Goal: Information Seeking & Learning: Learn about a topic

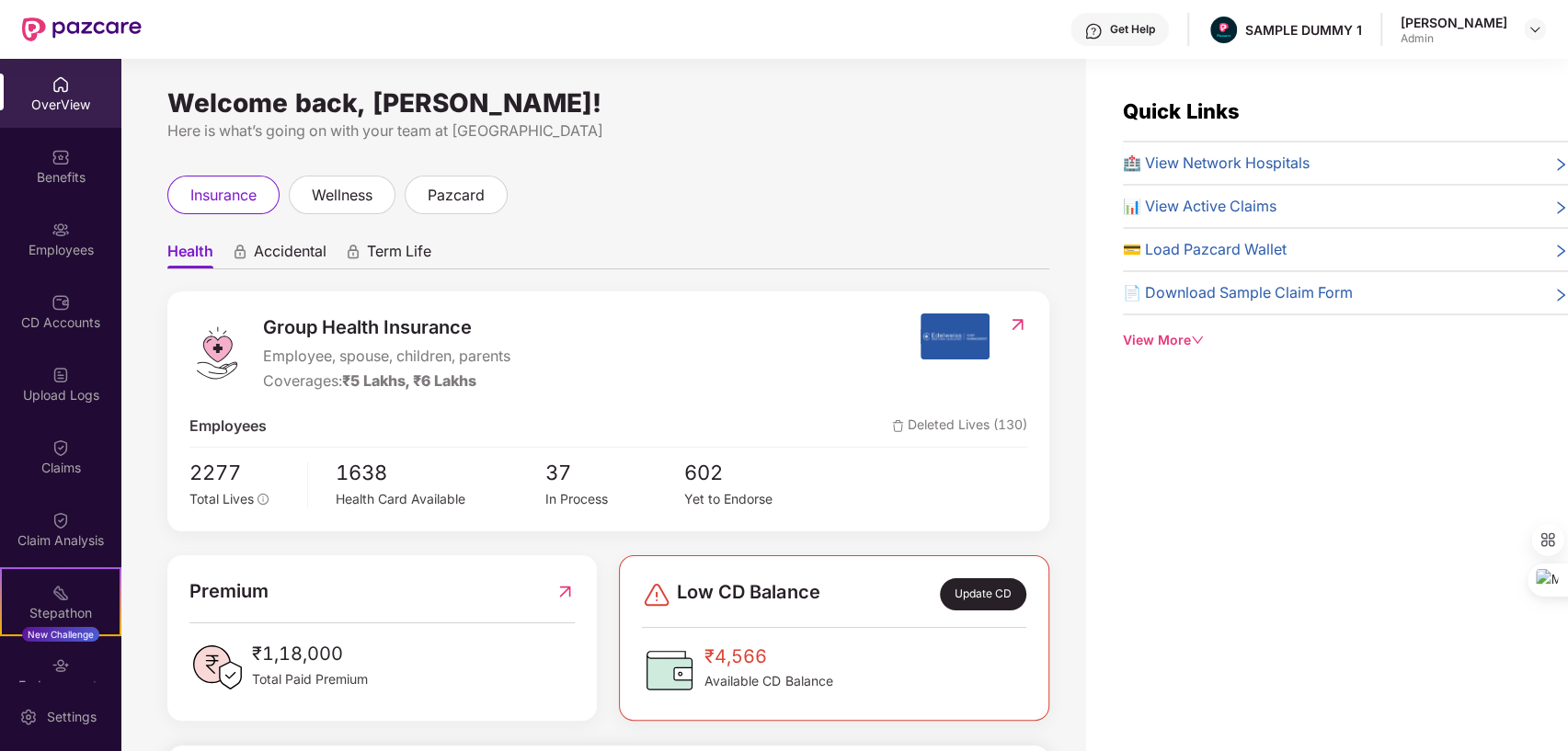
drag, startPoint x: 175, startPoint y: 101, endPoint x: 663, endPoint y: 97, distance: 488.0
click at [663, 97] on div "Welcome back, [PERSON_NAME]!" at bounding box center [608, 103] width 882 height 15
click at [991, 188] on div "insurance wellness pazcard" at bounding box center [608, 195] width 882 height 39
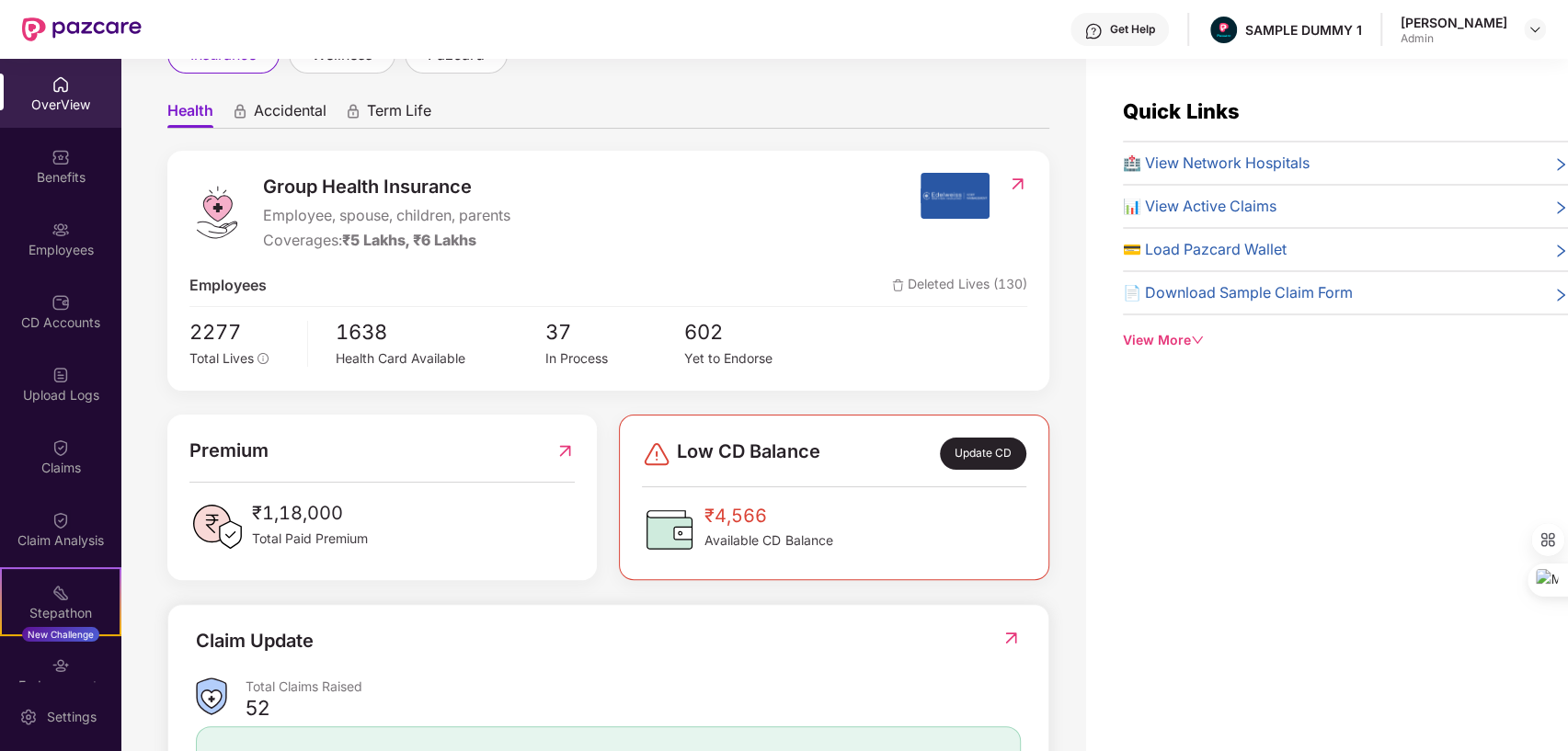
scroll to position [103, 0]
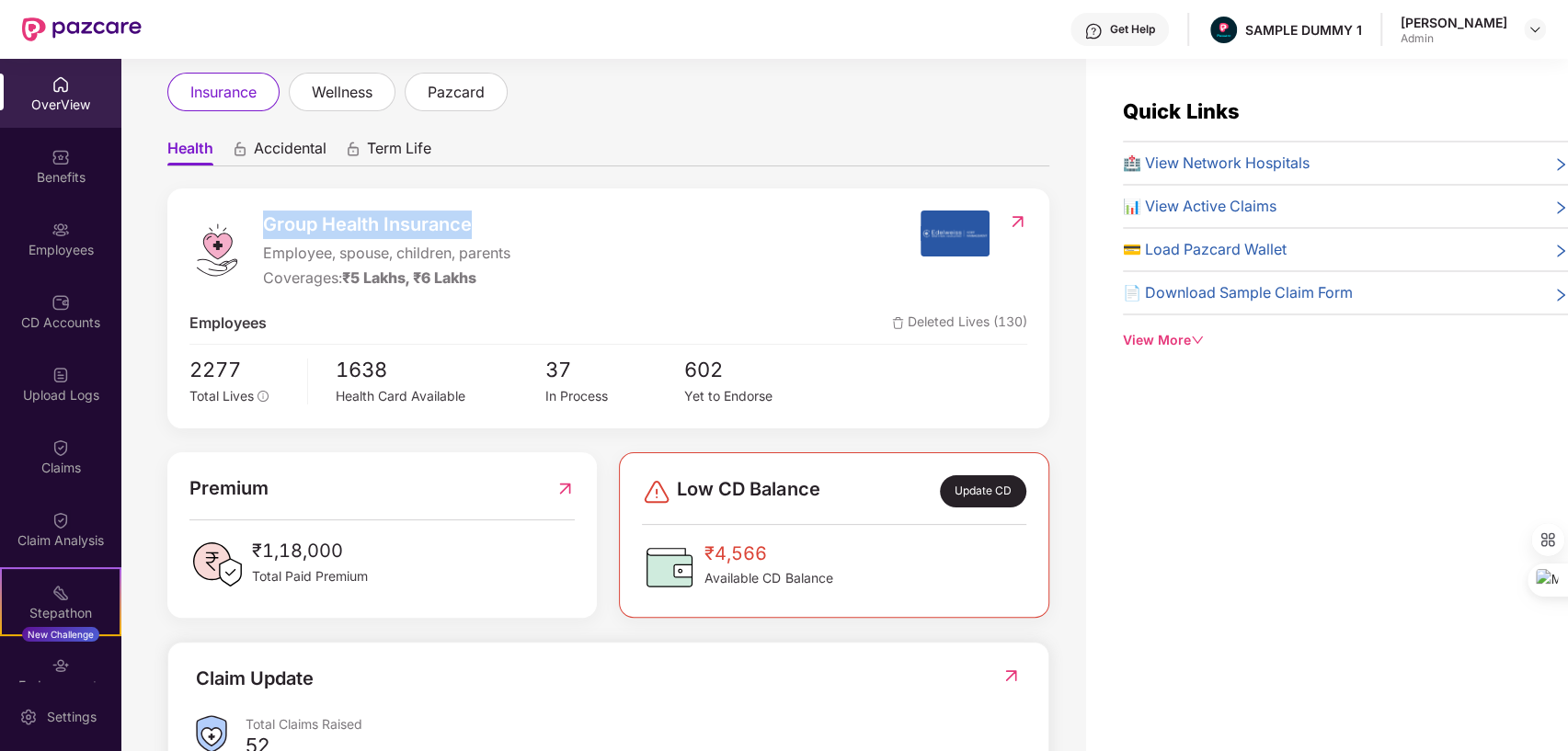
drag, startPoint x: 259, startPoint y: 225, endPoint x: 488, endPoint y: 220, distance: 229.1
click at [488, 220] on div "Group Health Insurance Employee, spouse, children, parents Coverages: ₹5 Lakhs,…" at bounding box center [555, 250] width 732 height 79
click at [635, 203] on div "Group Health Insurance Employee, spouse, children, parents Coverages: ₹5 Lakhs,…" at bounding box center [608, 308] width 882 height 240
click at [282, 155] on span "Accidental" at bounding box center [290, 152] width 72 height 27
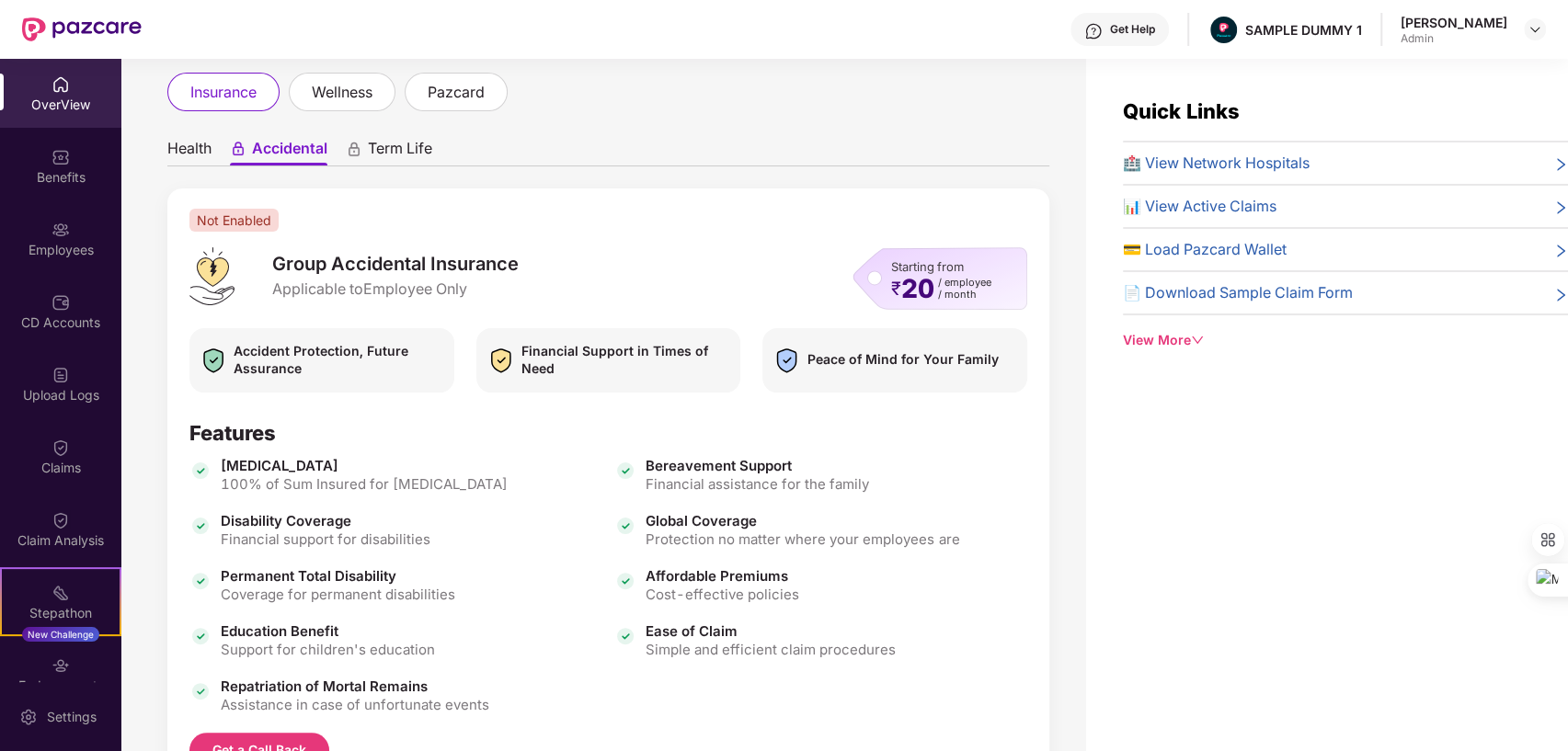
click at [406, 150] on span "Term Life" at bounding box center [399, 152] width 64 height 27
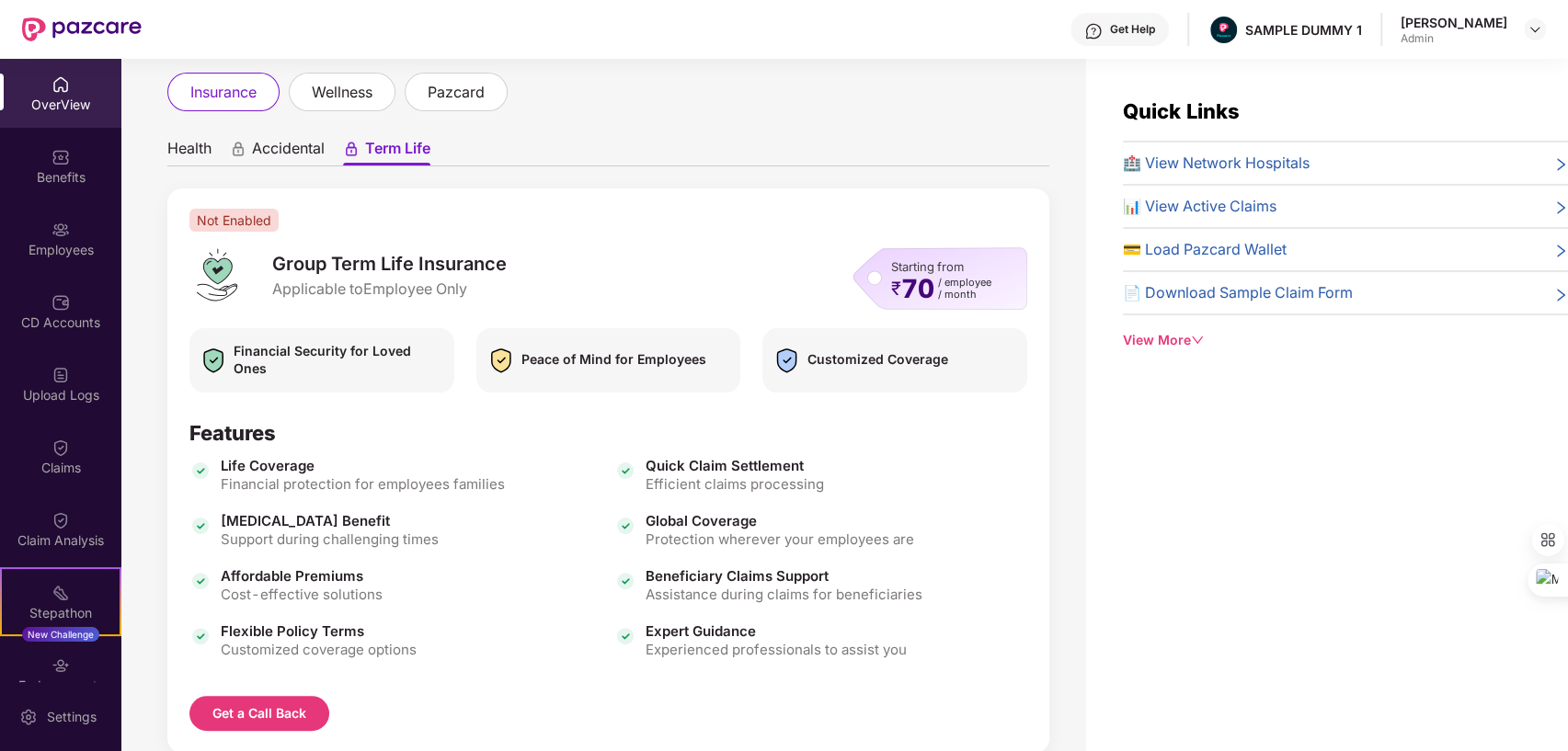
click at [267, 149] on span "Accidental" at bounding box center [288, 152] width 72 height 27
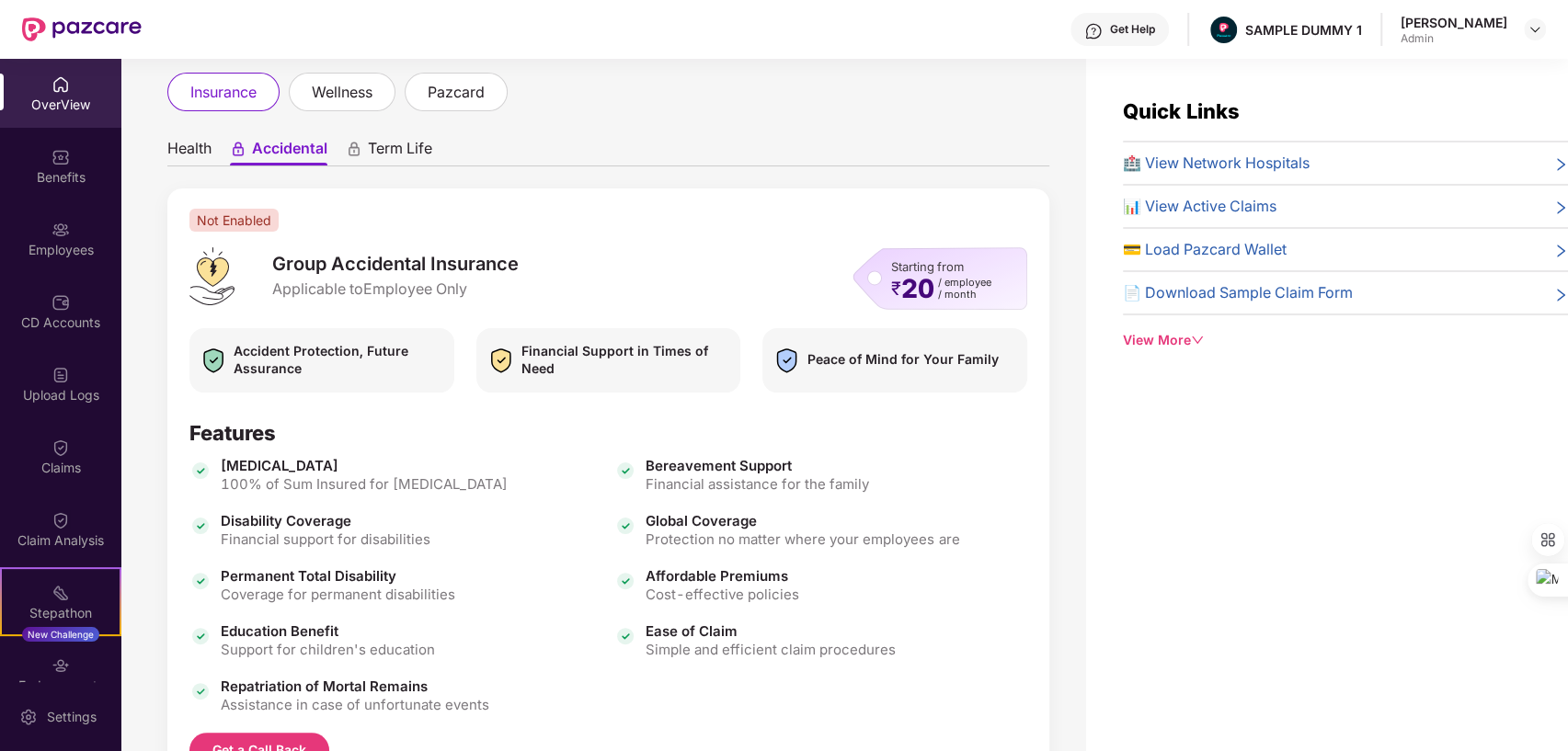
click at [171, 152] on span "Health" at bounding box center [189, 152] width 45 height 27
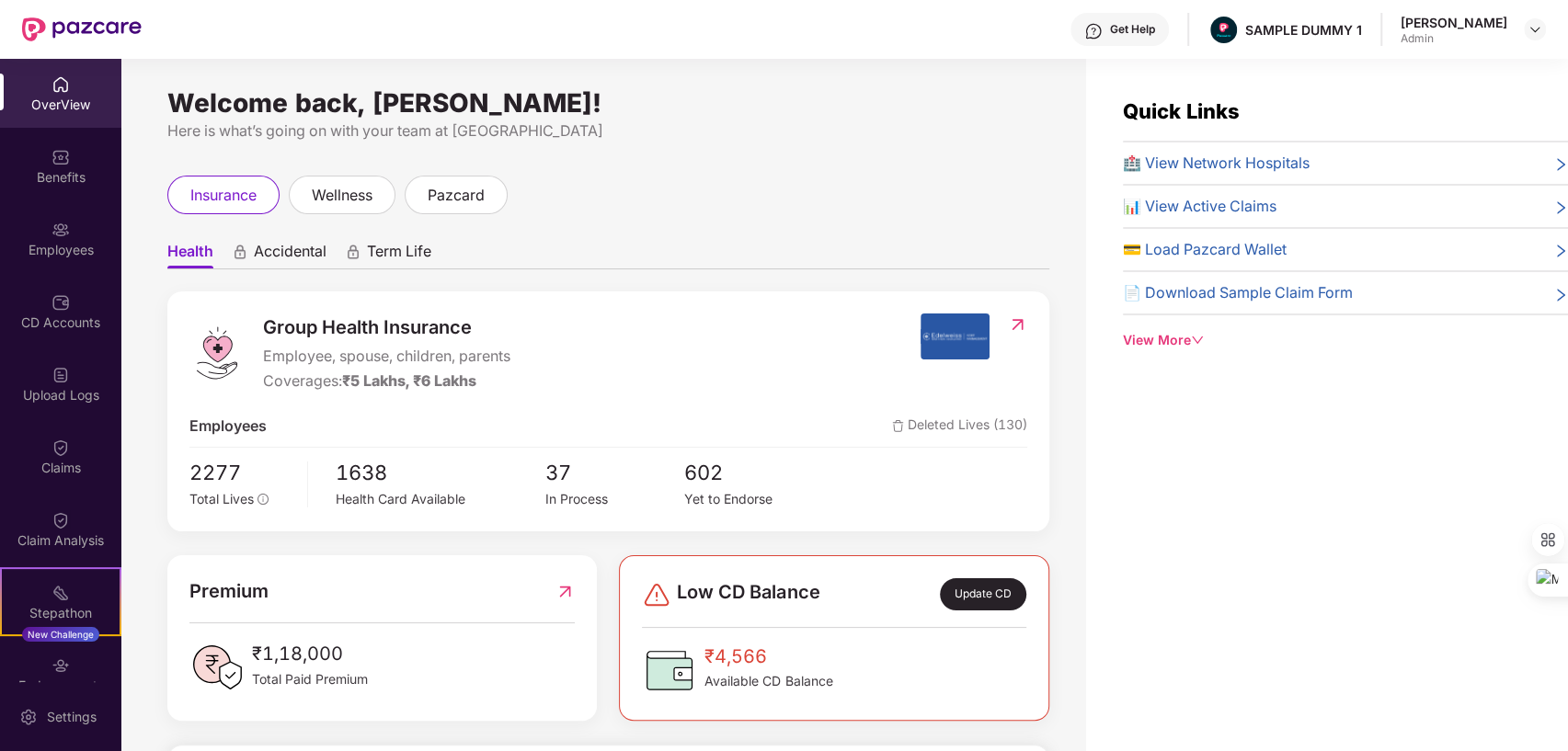
scroll to position [38, 0]
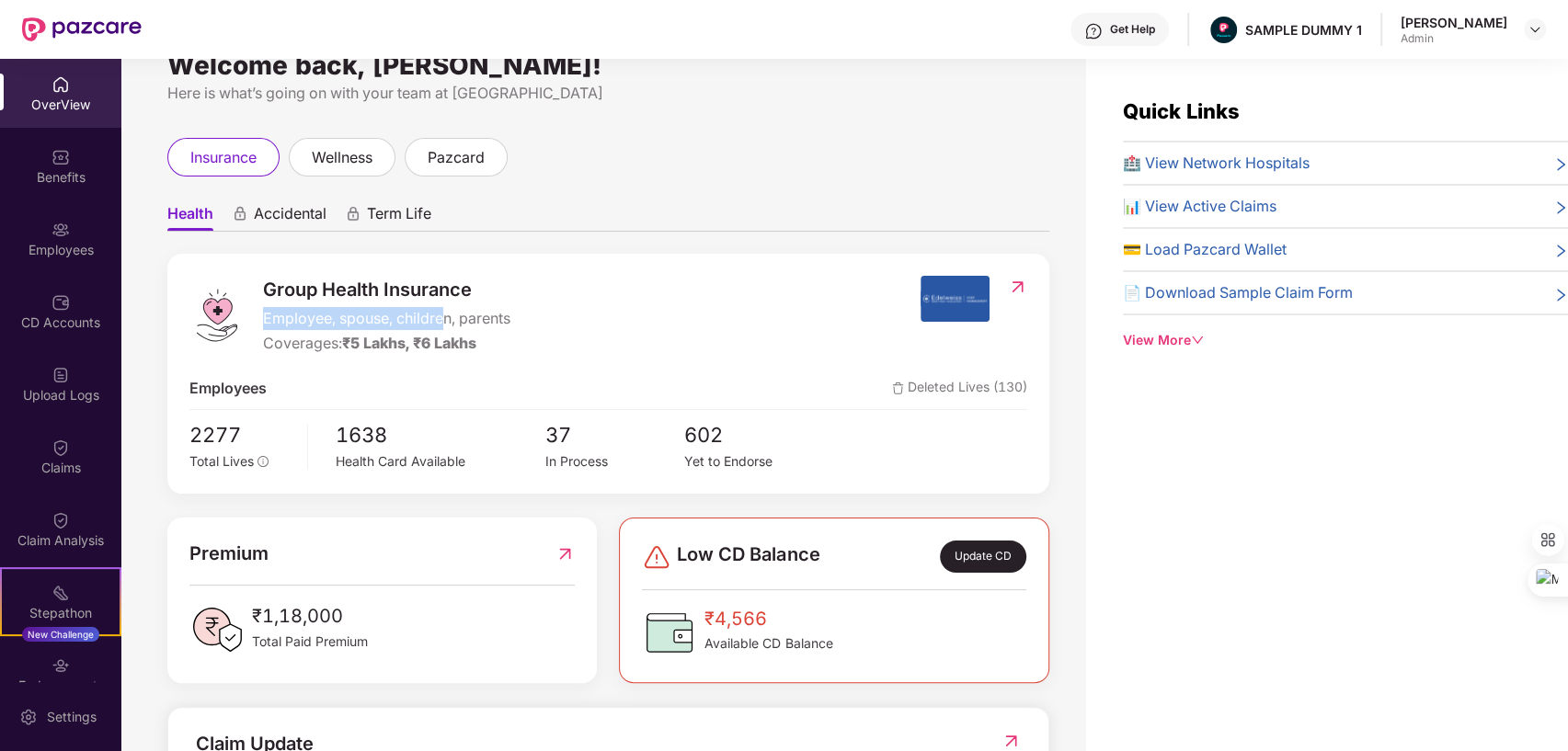
drag, startPoint x: 265, startPoint y: 320, endPoint x: 445, endPoint y: 311, distance: 180.2
click at [445, 311] on span "Employee, spouse, children, parents" at bounding box center [386, 318] width 248 height 23
click at [268, 341] on div "Coverages: ₹5 Lakhs, ₹6 Lakhs" at bounding box center [386, 343] width 248 height 23
drag, startPoint x: 268, startPoint y: 340, endPoint x: 407, endPoint y: 346, distance: 139.1
click at [407, 346] on div "Coverages: ₹5 Lakhs, ₹6 Lakhs" at bounding box center [386, 343] width 248 height 23
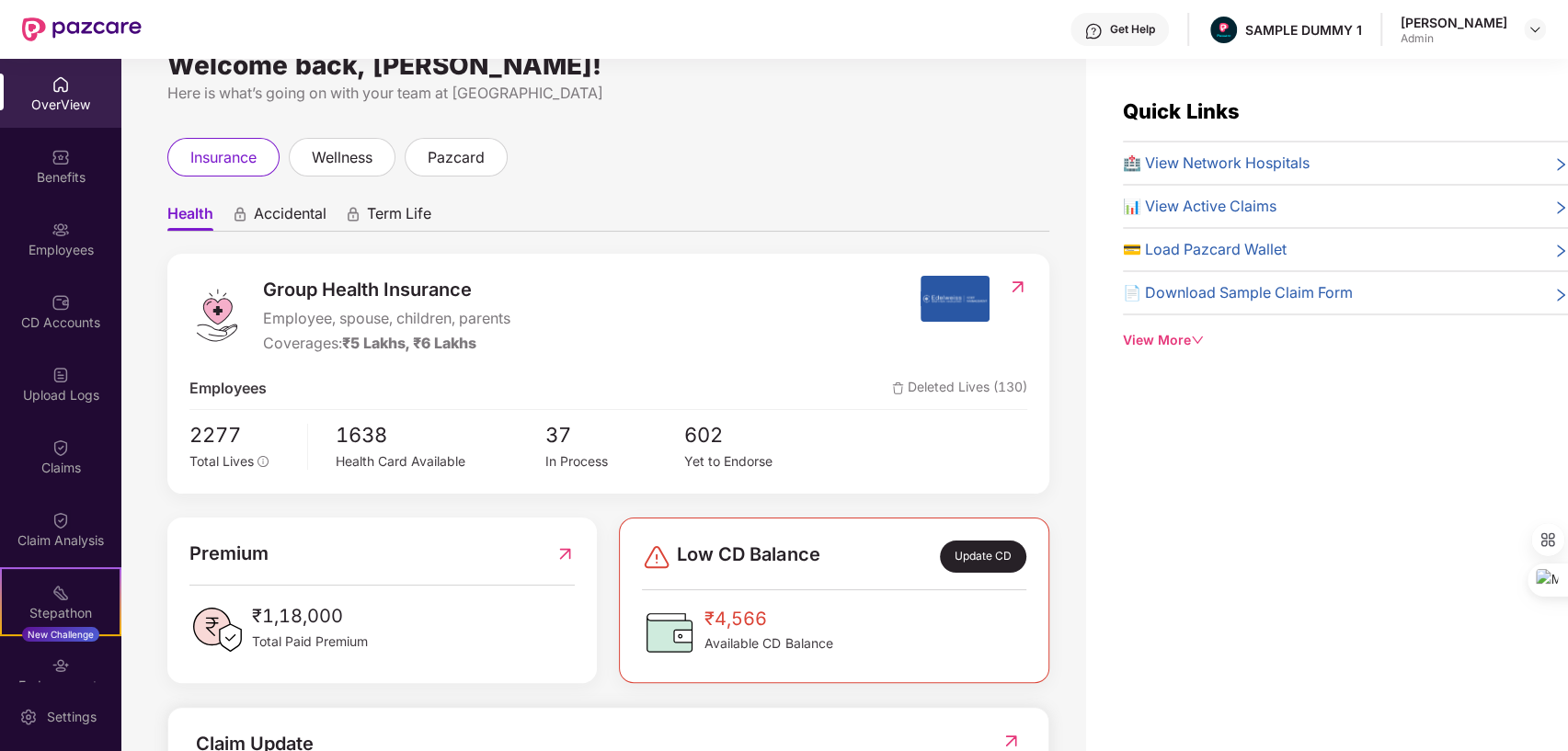
click at [630, 331] on div "Group Health Insurance Employee, spouse, children, parents Coverages: ₹5 Lakhs,…" at bounding box center [555, 315] width 732 height 79
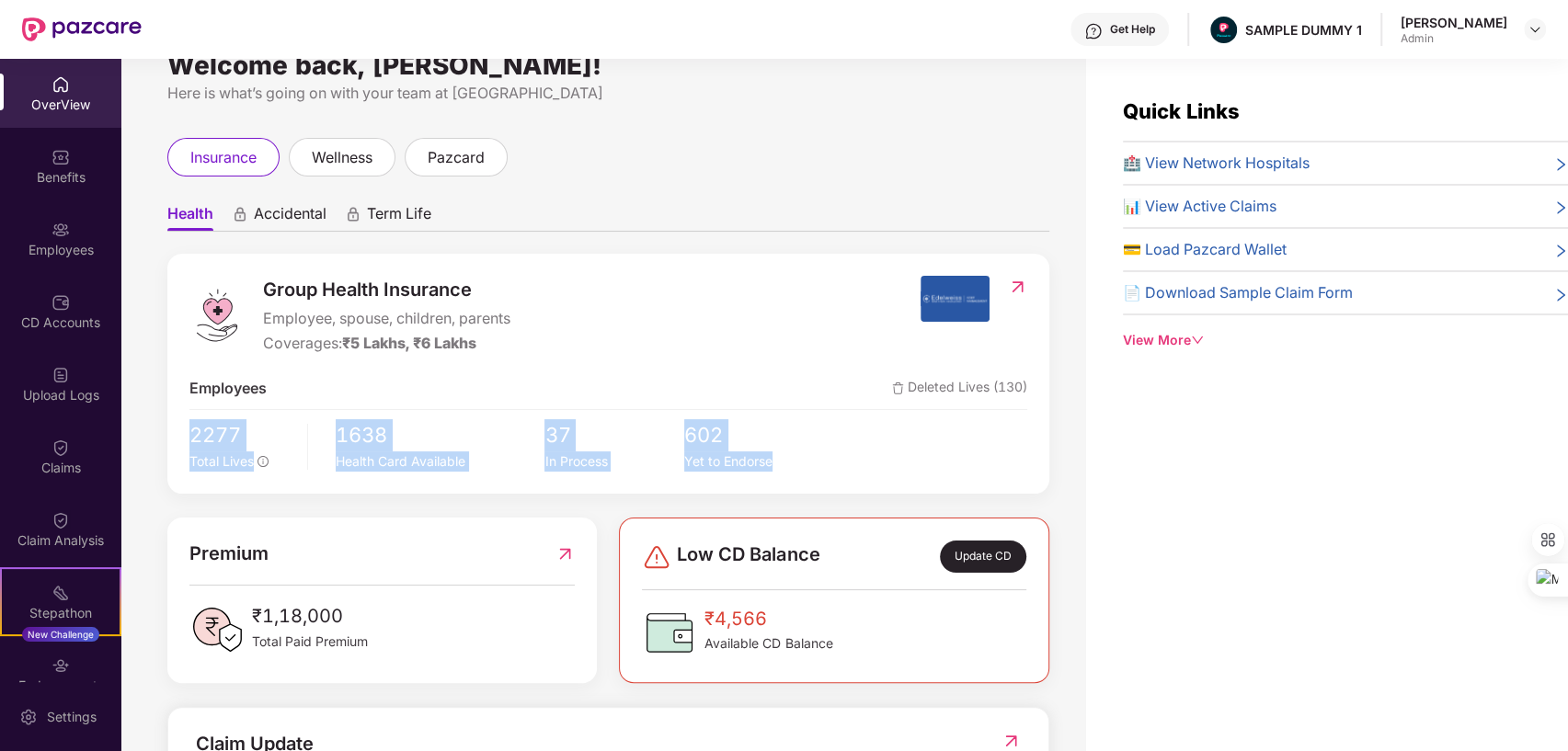
drag, startPoint x: 178, startPoint y: 433, endPoint x: 1064, endPoint y: 470, distance: 886.8
click at [1064, 470] on div "Welcome back, [PERSON_NAME]! Here is what’s going on with your team at Pazcare …" at bounding box center [603, 416] width 965 height 715
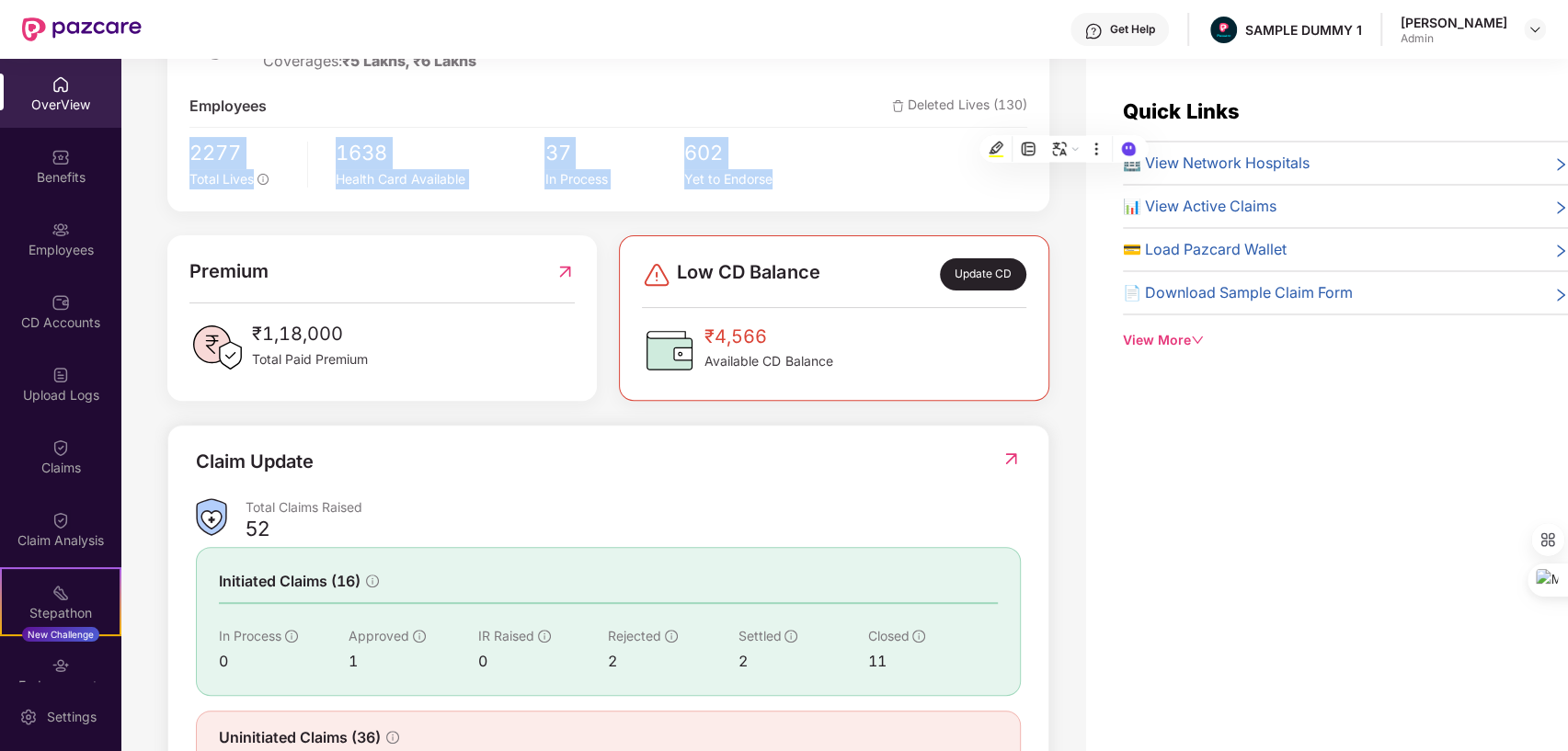
scroll to position [386, 0]
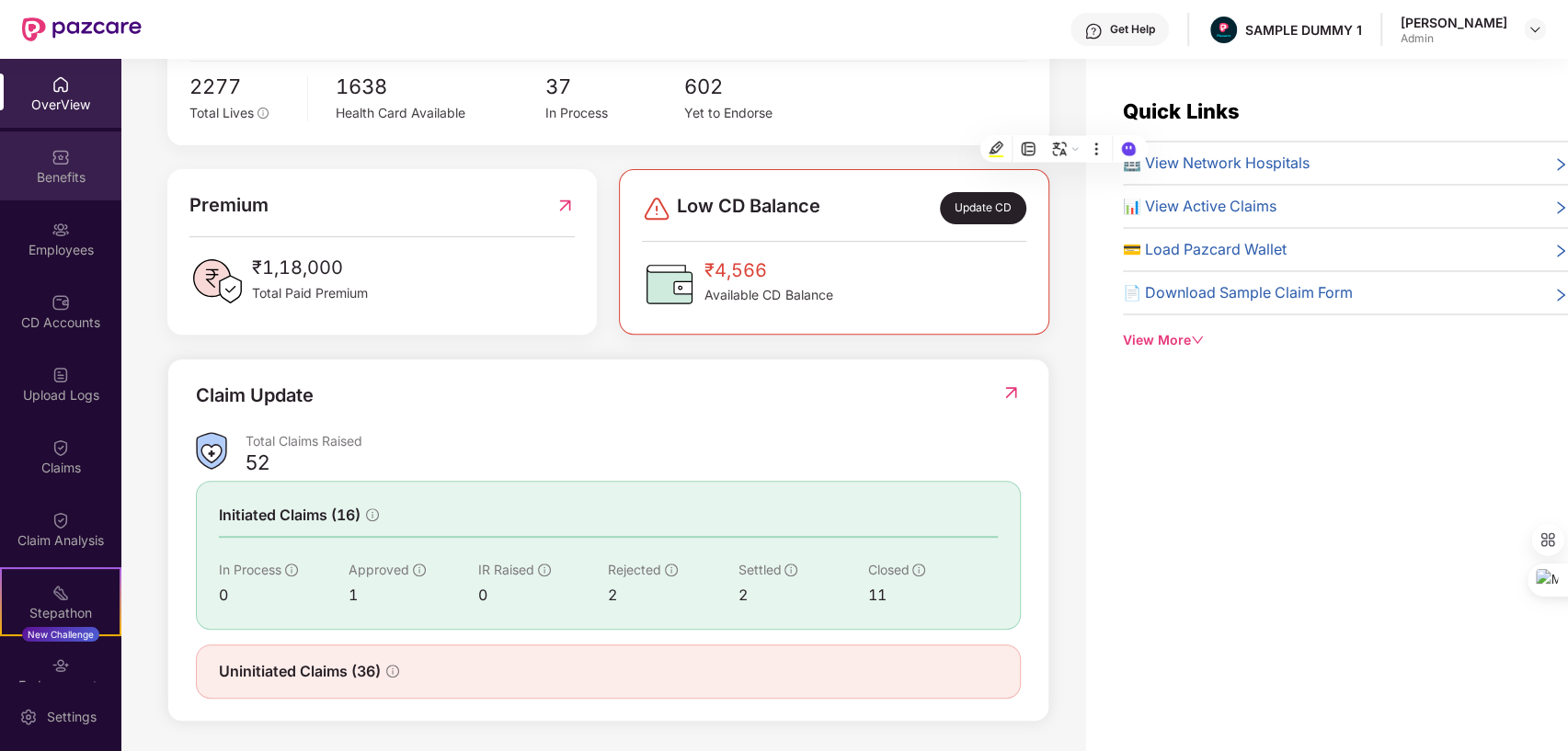
click at [51, 171] on div "Benefits" at bounding box center [60, 177] width 122 height 19
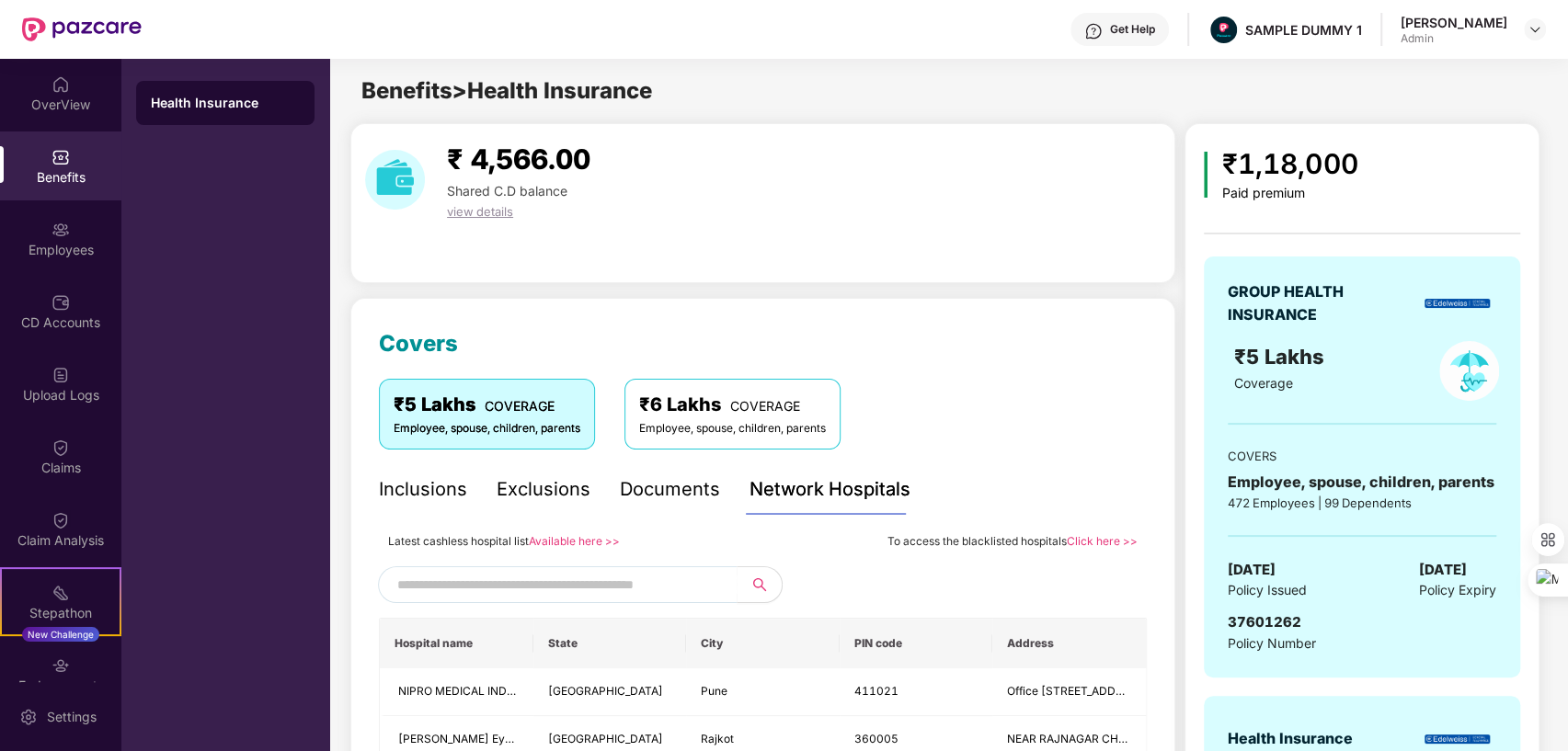
click at [434, 494] on div "Inclusions" at bounding box center [422, 489] width 88 height 29
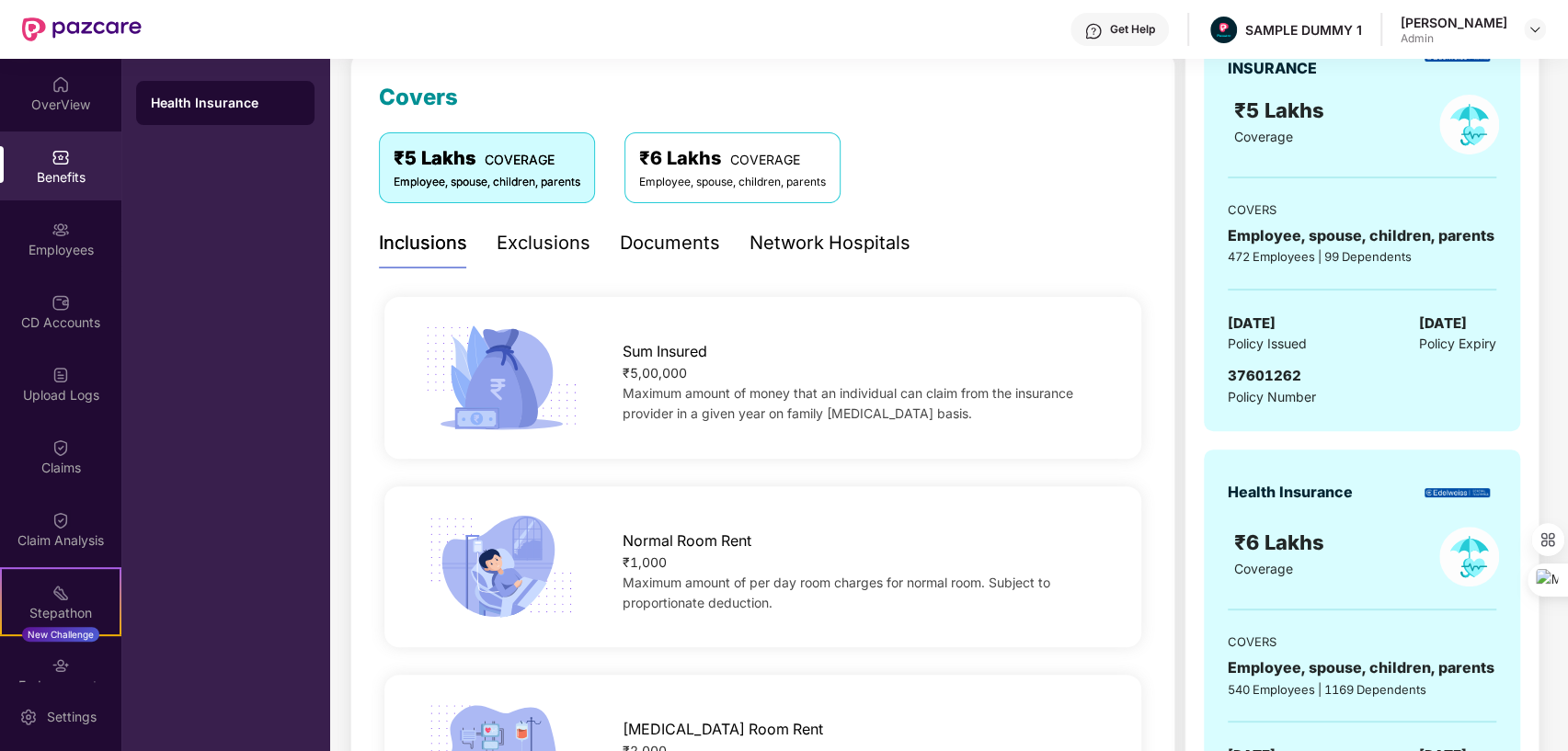
scroll to position [300, 0]
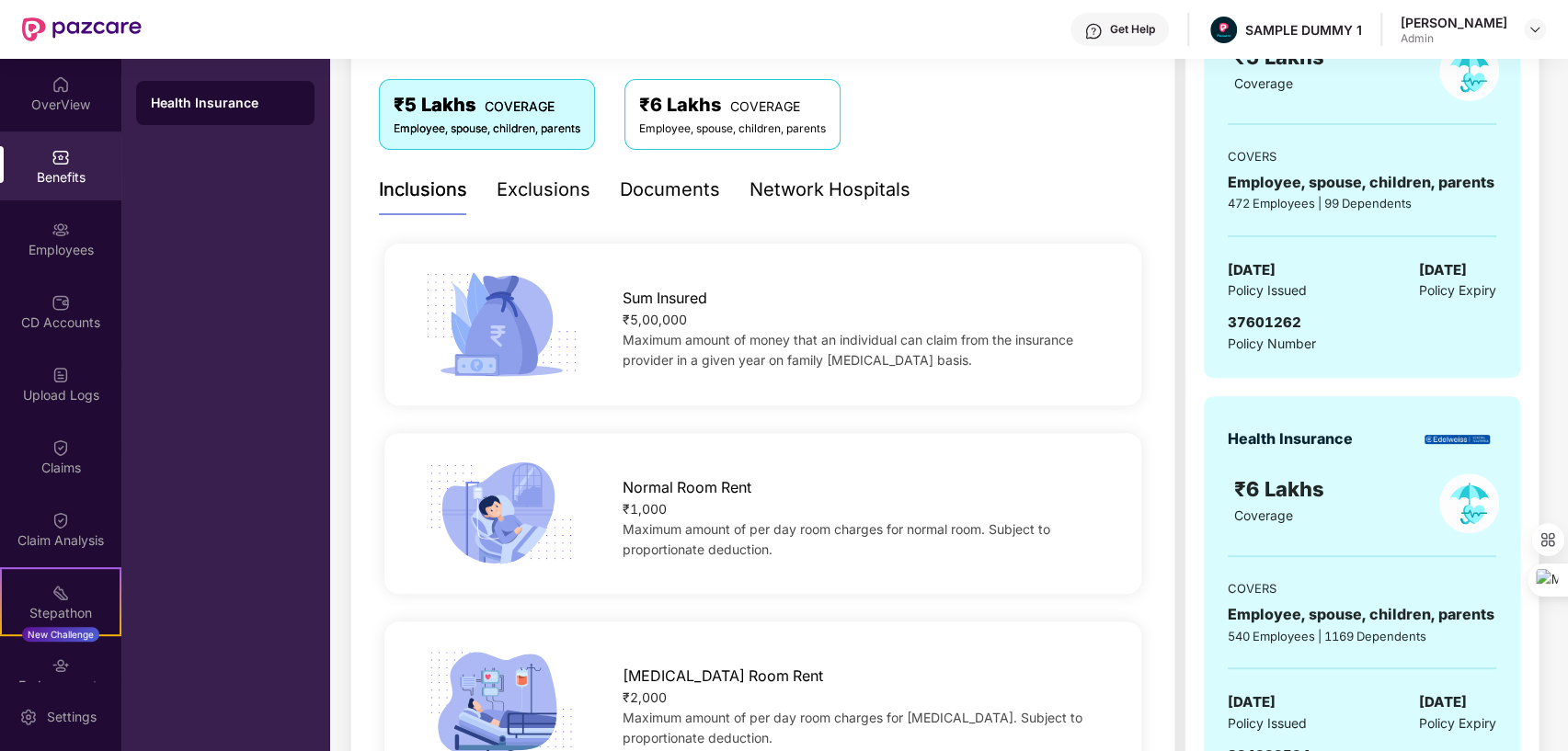
click at [561, 195] on div "Exclusions" at bounding box center [543, 189] width 94 height 29
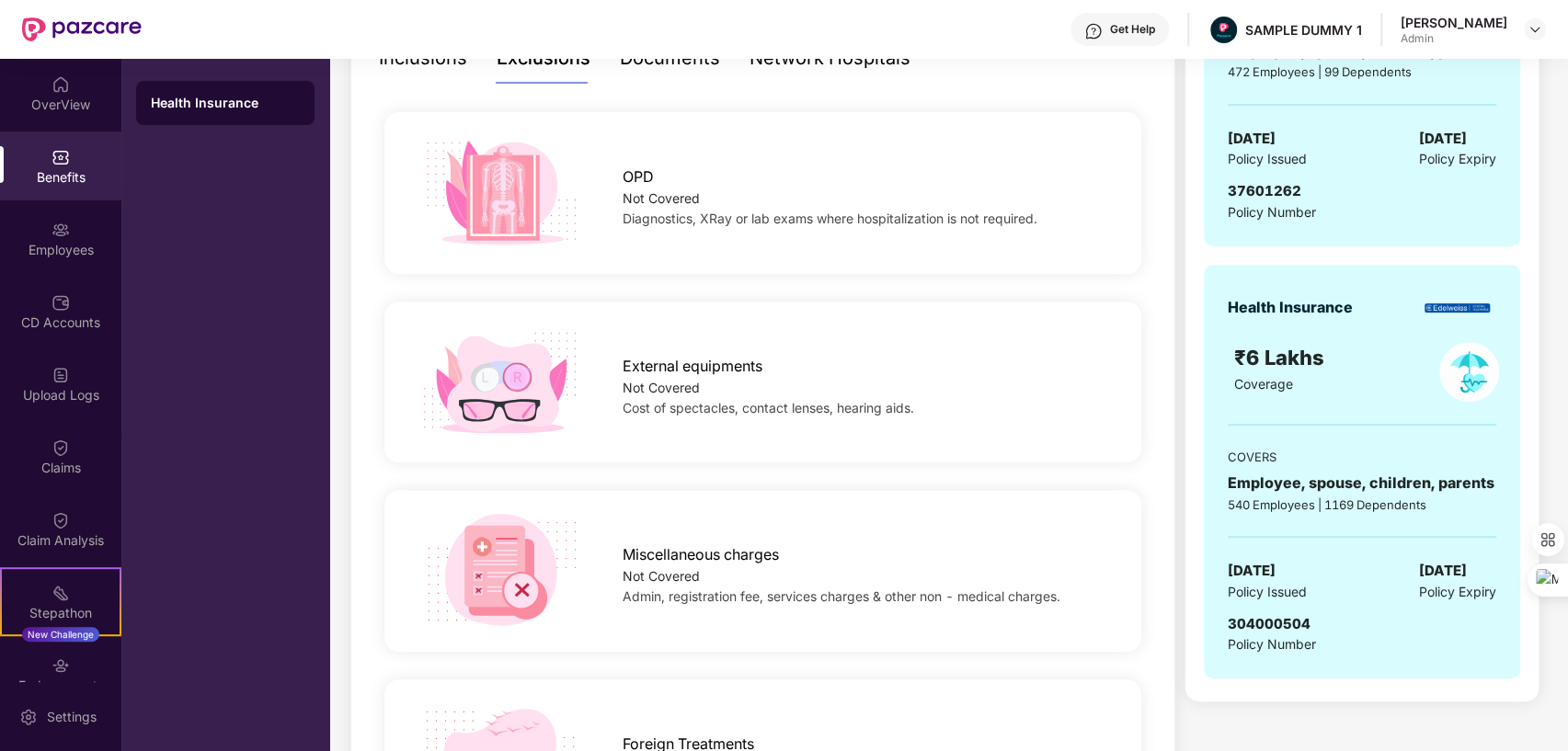
scroll to position [295, 0]
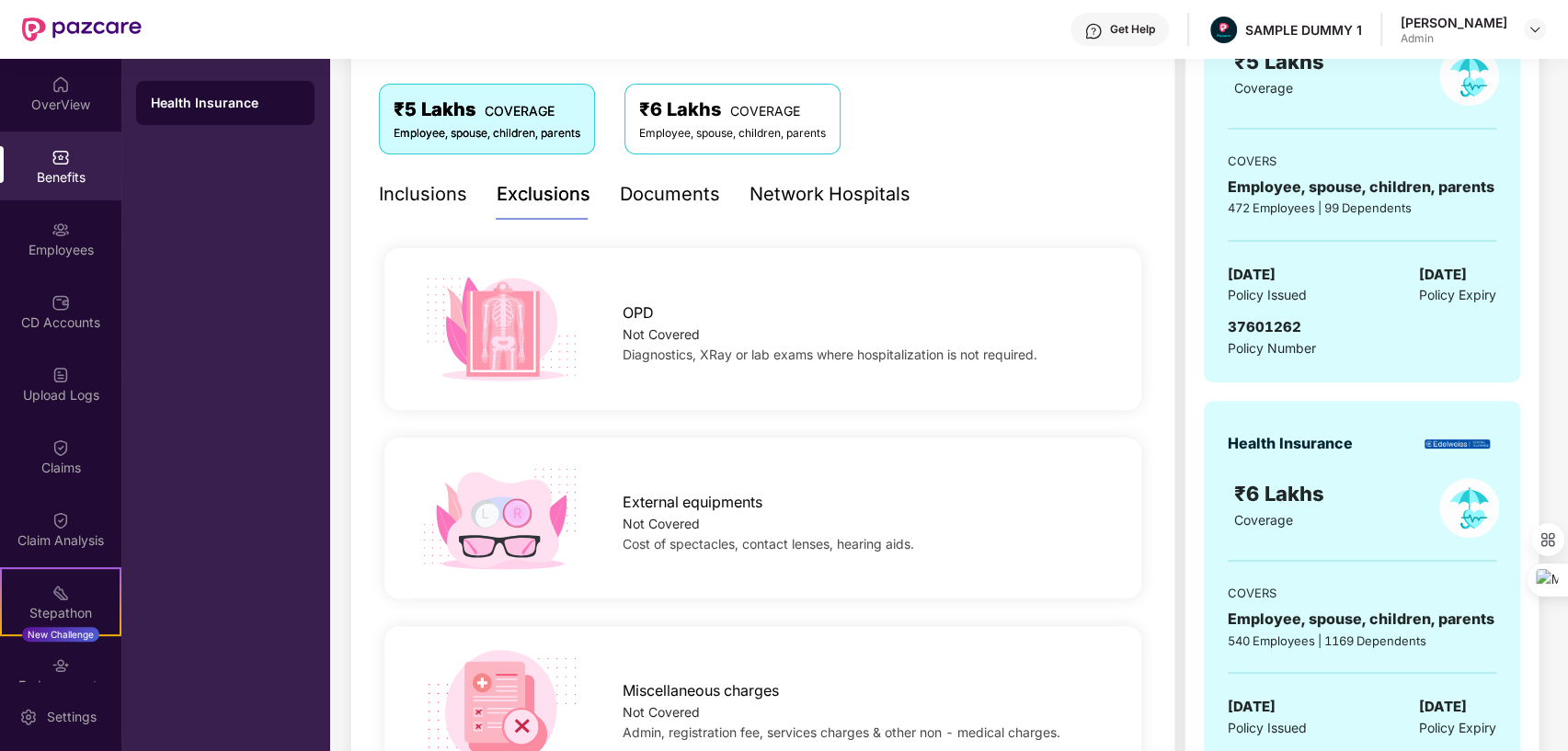
click at [665, 190] on div "Documents" at bounding box center [670, 194] width 100 height 29
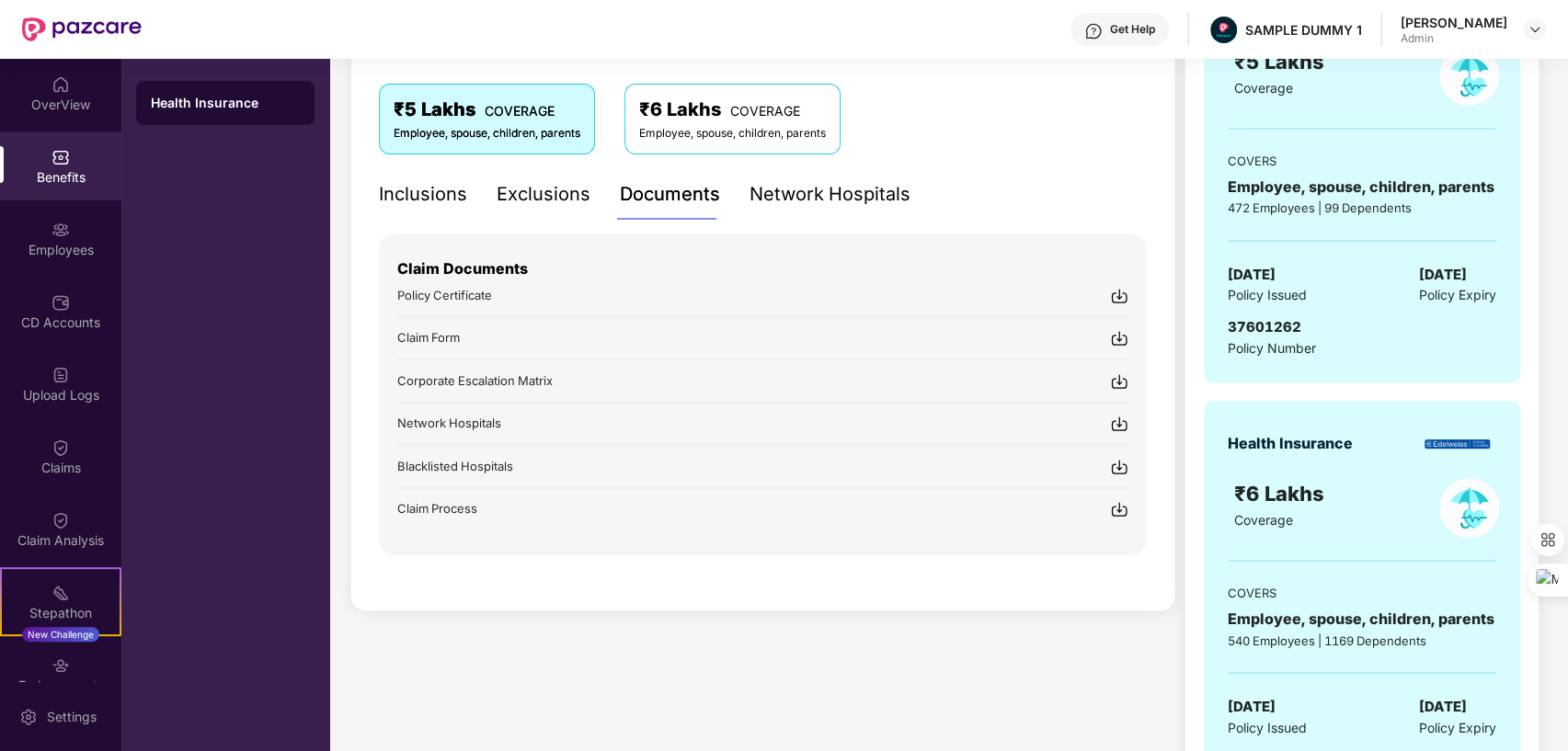
click at [836, 188] on div "Network Hospitals" at bounding box center [829, 194] width 161 height 29
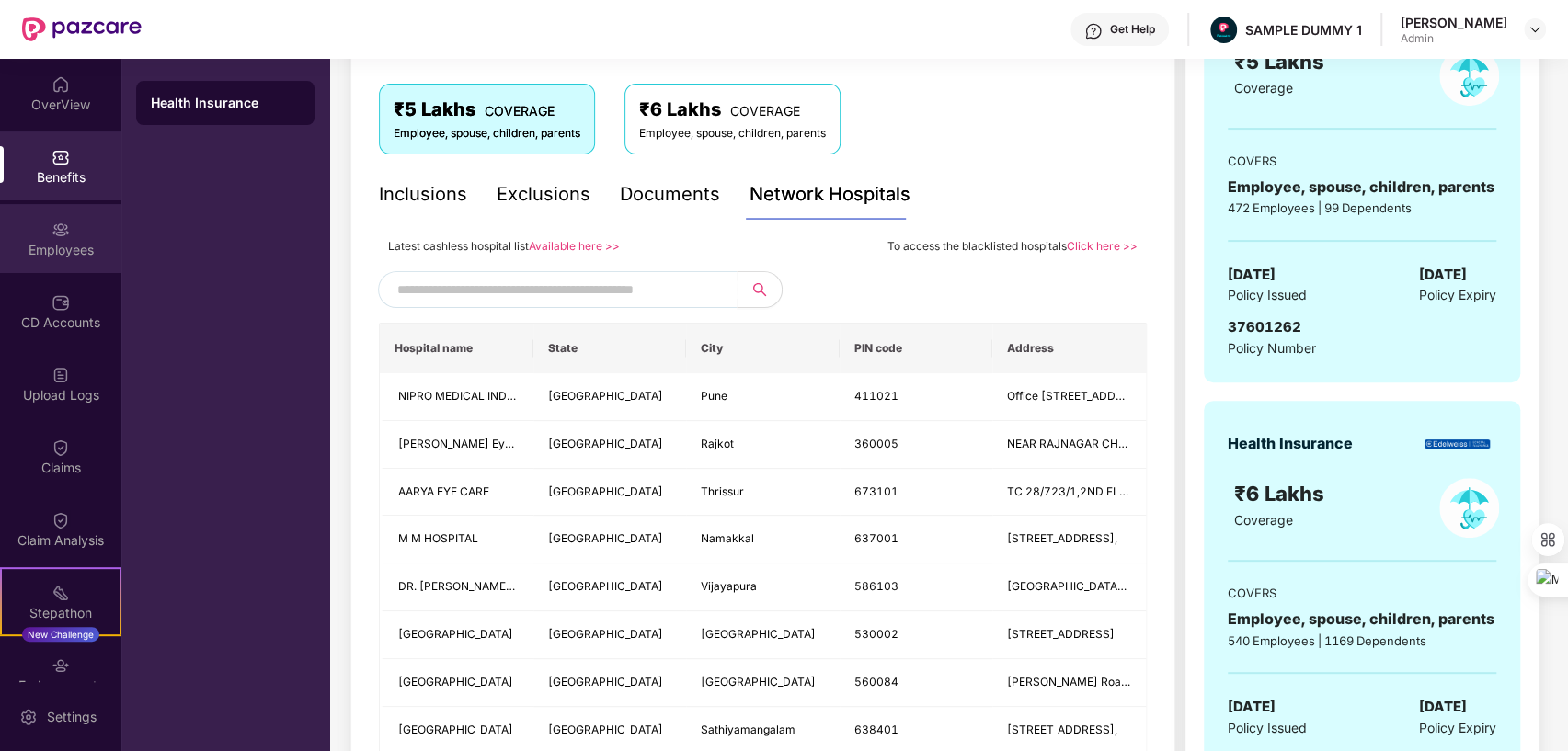
click at [64, 247] on div "Employees" at bounding box center [60, 251] width 122 height 19
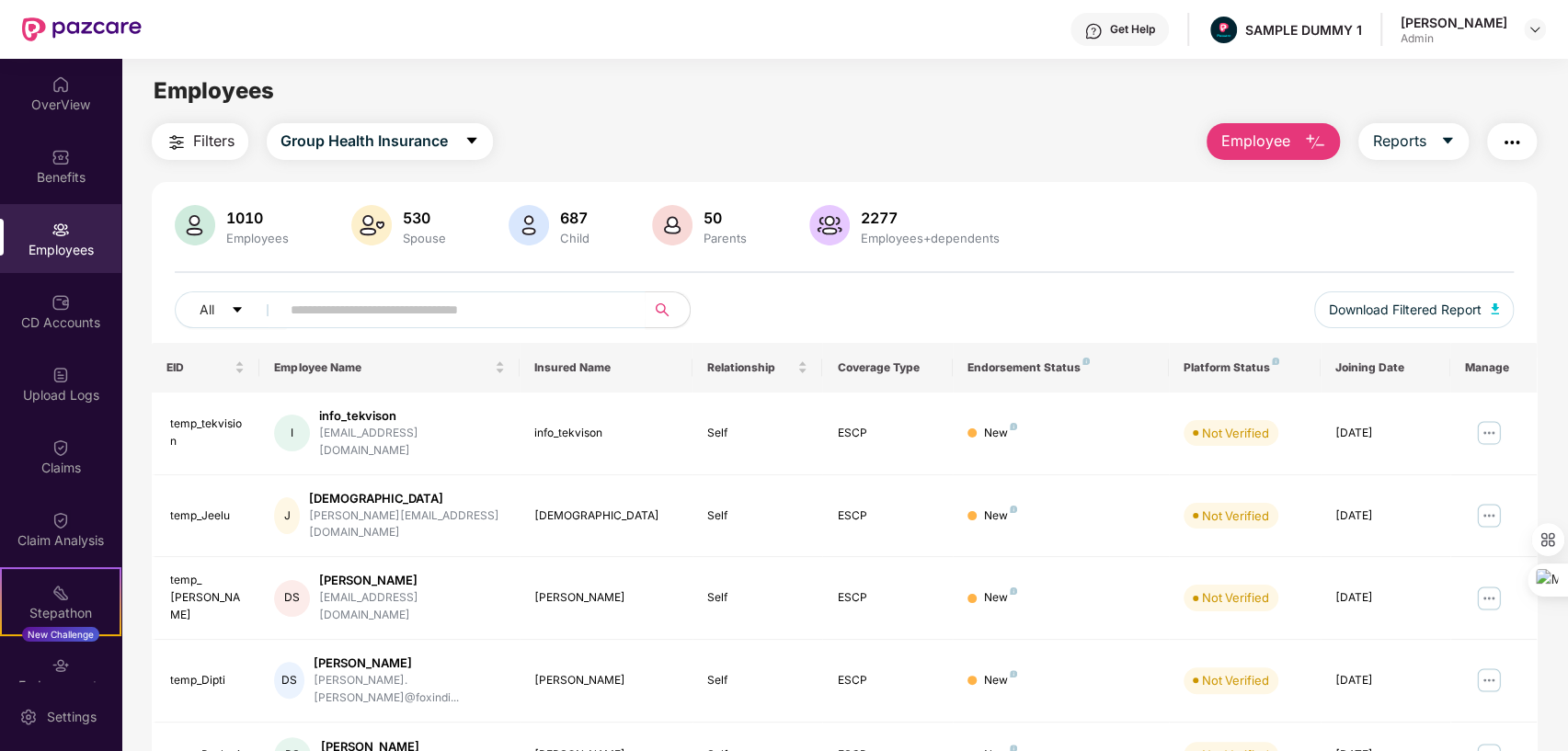
click at [1259, 144] on span "Employee" at bounding box center [1255, 141] width 69 height 23
click at [1435, 145] on button "Reports" at bounding box center [1413, 142] width 110 height 37
click at [1518, 146] on img "button" at bounding box center [1512, 143] width 22 height 22
click at [59, 322] on div "CD Accounts" at bounding box center [60, 323] width 122 height 19
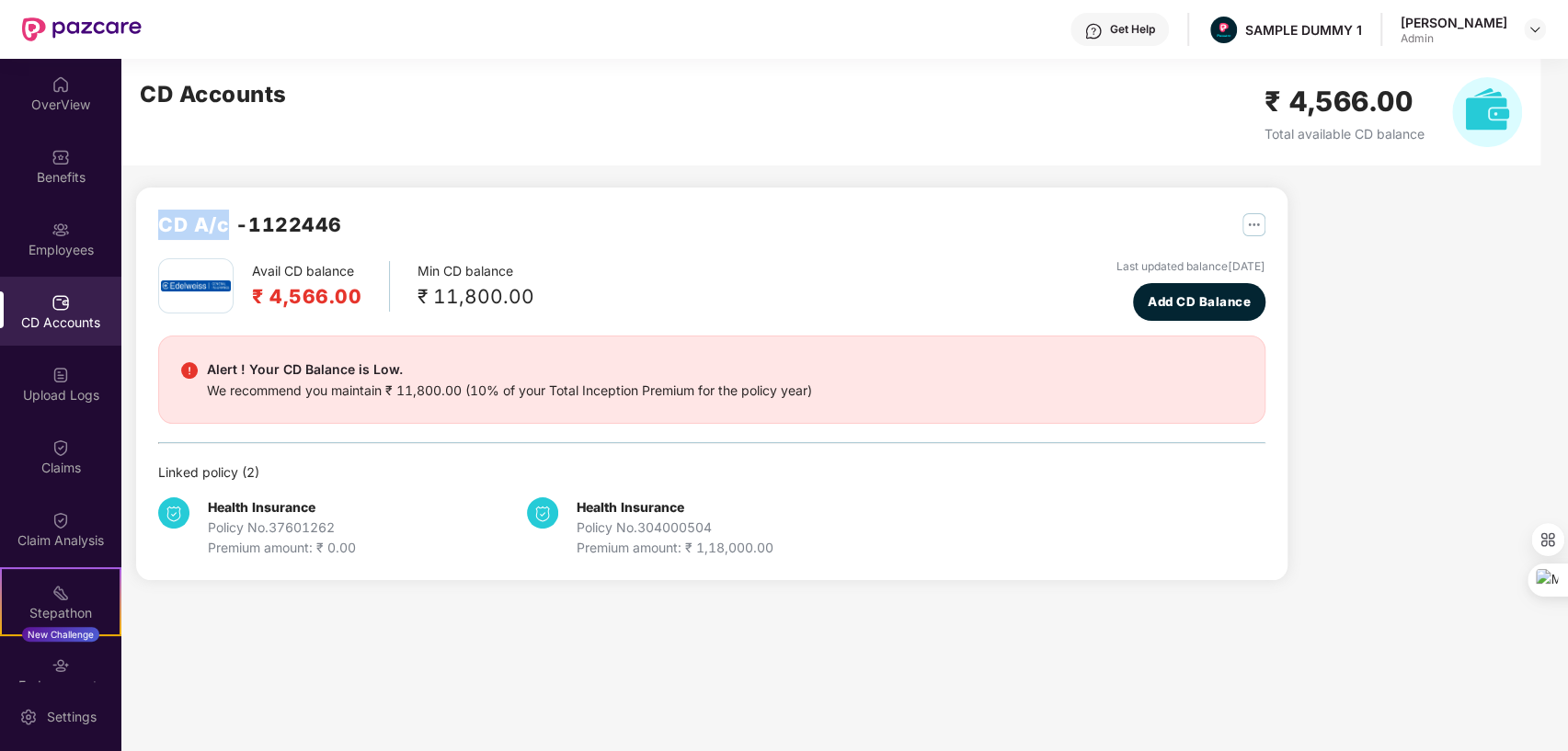
drag, startPoint x: 158, startPoint y: 218, endPoint x: 227, endPoint y: 225, distance: 69.4
click at [227, 225] on h2 "CD A/c - 1122446" at bounding box center [250, 225] width 184 height 31
click at [840, 253] on div "CD A/c - 1122446" at bounding box center [711, 234] width 1108 height 49
click at [1186, 296] on span "Add CD Balance" at bounding box center [1199, 302] width 103 height 19
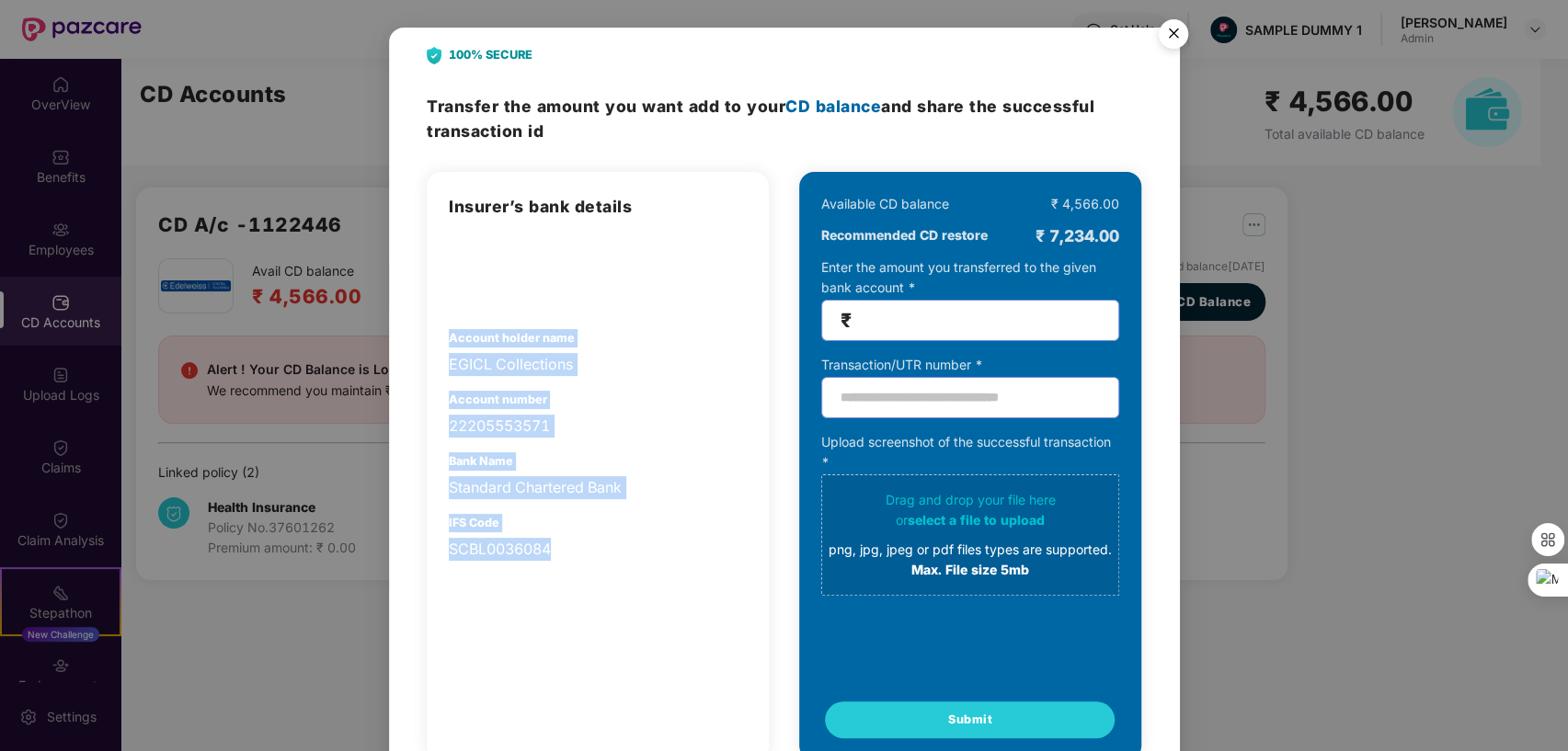
drag, startPoint x: 448, startPoint y: 337, endPoint x: 577, endPoint y: 551, distance: 249.9
click at [577, 551] on div "Insurer’s bank details Account holder name EGICL Collections Account number 222…" at bounding box center [598, 377] width 298 height 367
click at [1177, 29] on img "Close" at bounding box center [1173, 36] width 51 height 51
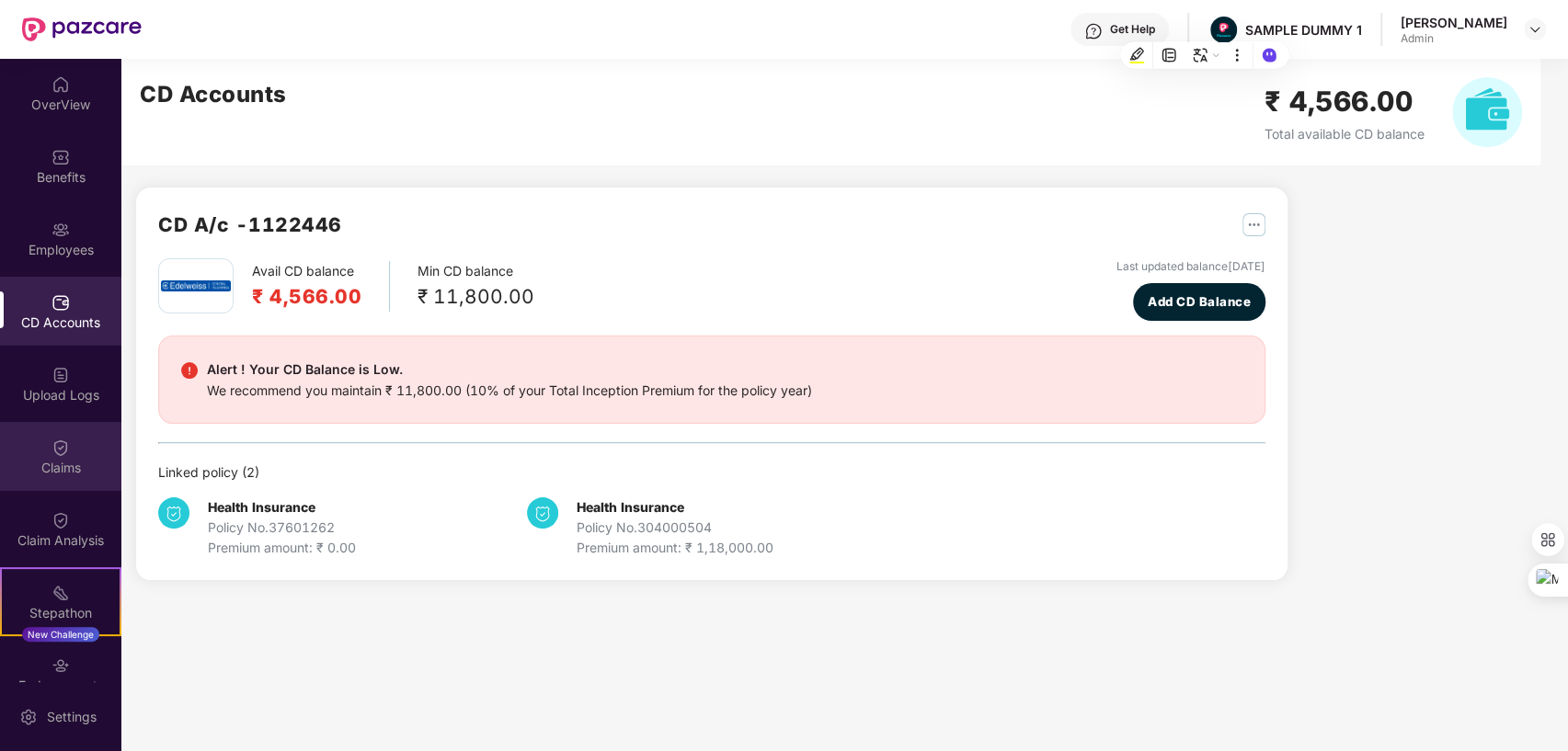
click at [45, 460] on div "Claims" at bounding box center [60, 468] width 122 height 19
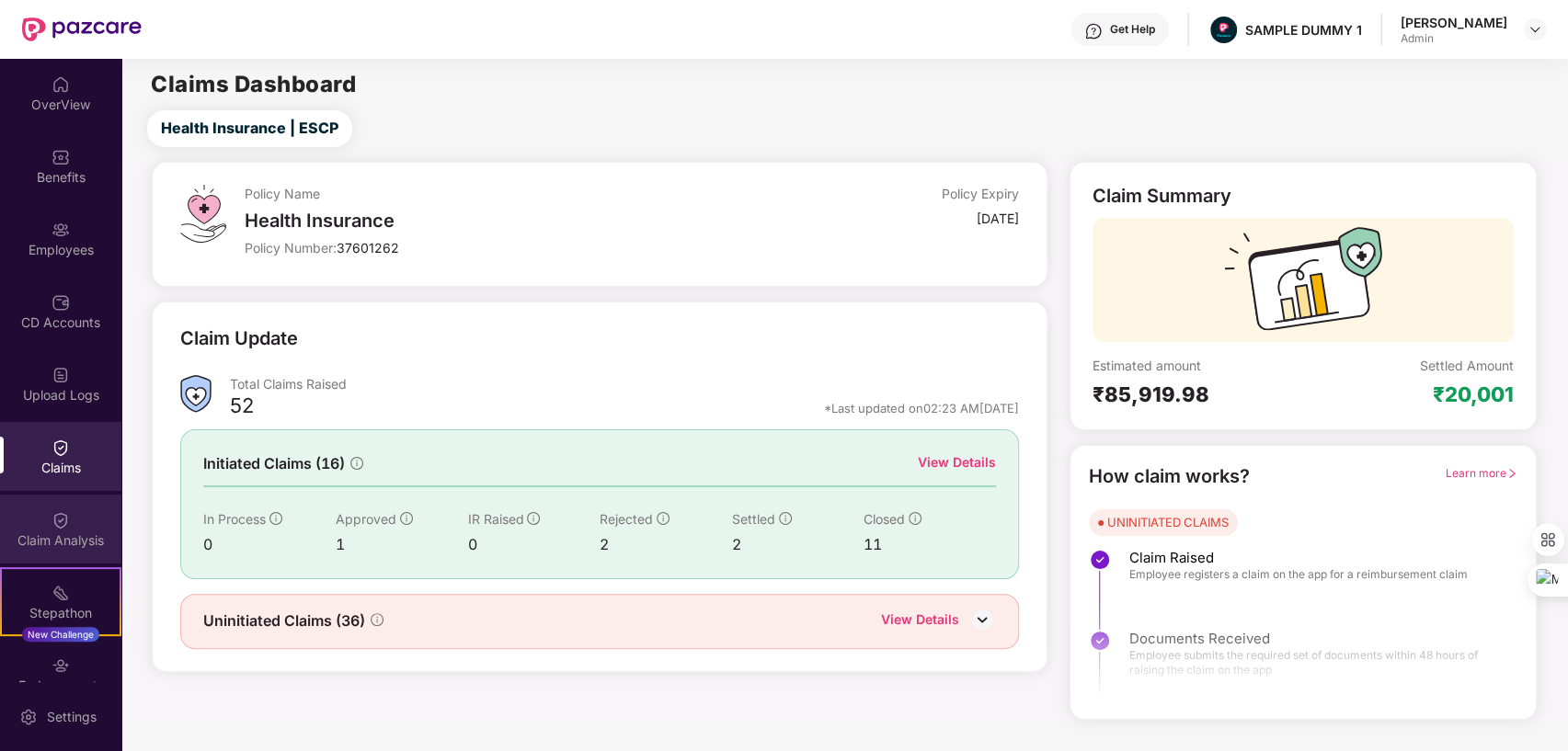
click at [58, 536] on div "Claim Analysis" at bounding box center [60, 541] width 122 height 19
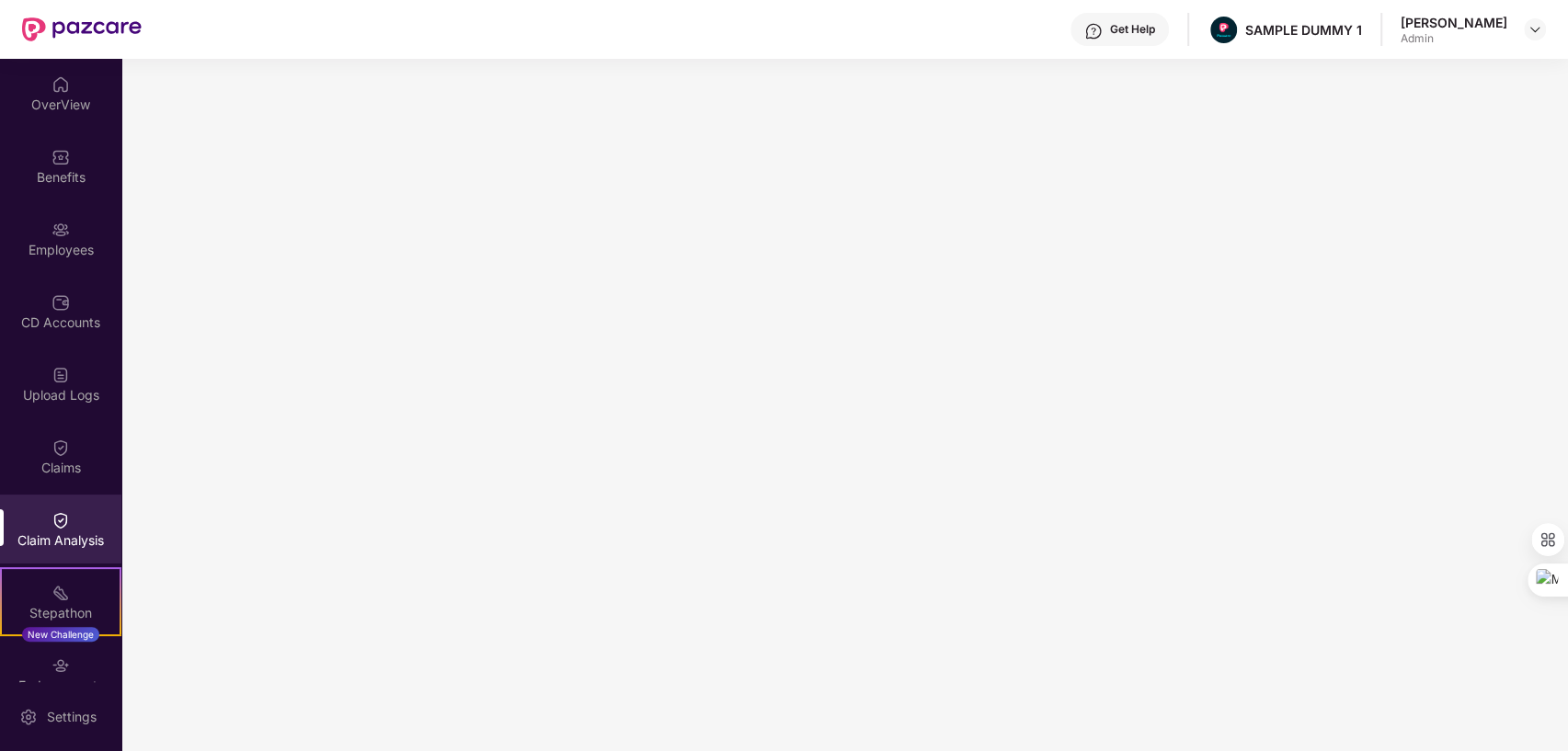
click at [1110, 32] on div "Get Help" at bounding box center [1133, 30] width 45 height 15
